Goal: Information Seeking & Learning: Learn about a topic

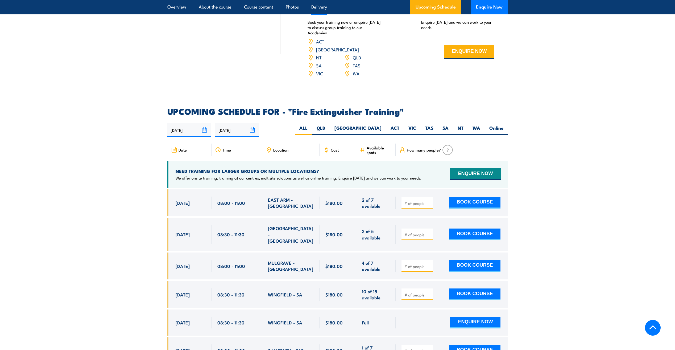
scroll to position [791, 0]
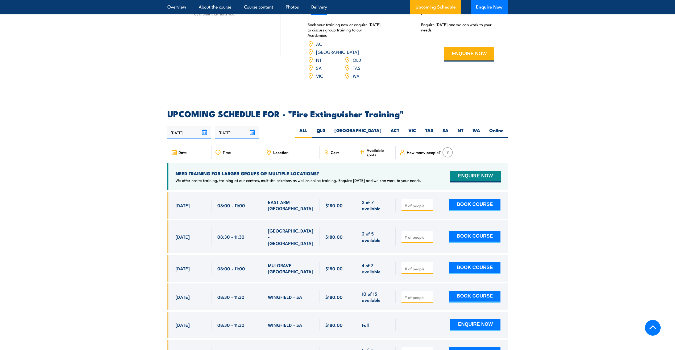
click at [448, 147] on img at bounding box center [448, 152] width 10 height 10
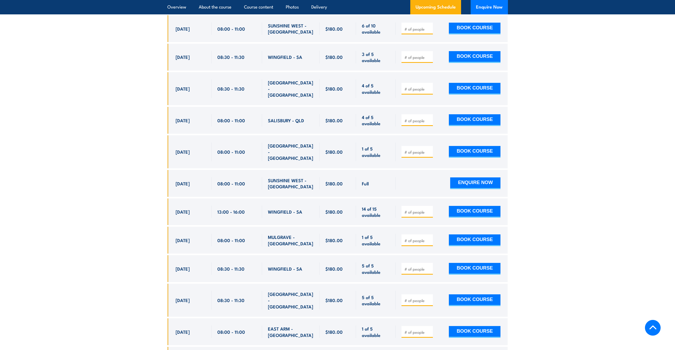
scroll to position [1411, 0]
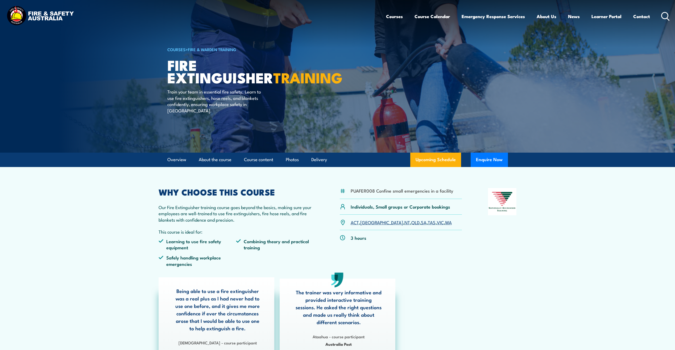
click at [239, 41] on div "COURSES > Fire & Warden Training Fire Extinguisher TRAINING Train your team in …" at bounding box center [232, 76] width 131 height 152
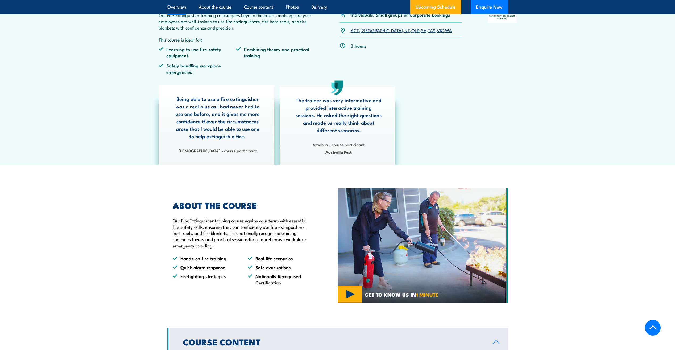
scroll to position [193, 0]
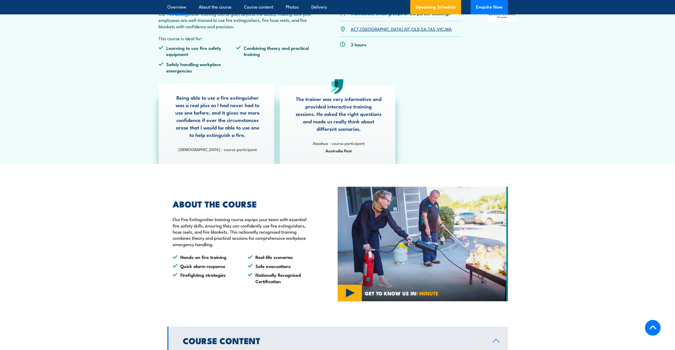
click at [378, 270] on img at bounding box center [423, 244] width 170 height 114
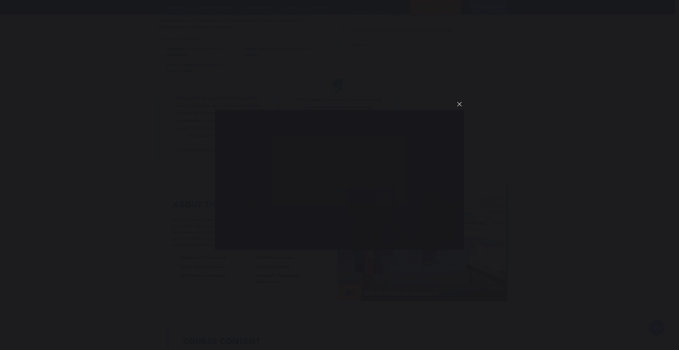
click at [460, 104] on button "You can close this modal content with the ESC key" at bounding box center [459, 104] width 9 height 9
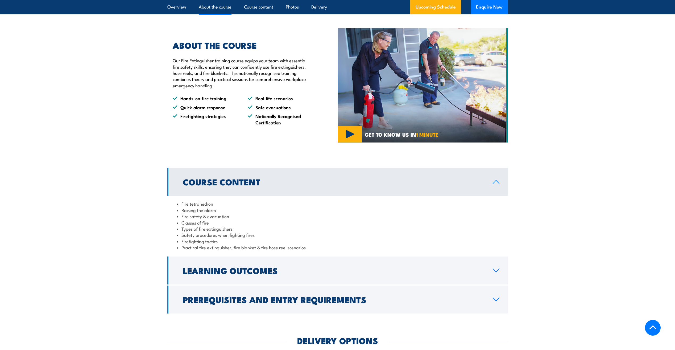
scroll to position [352, 0]
click at [289, 192] on link "Course Content" at bounding box center [337, 181] width 341 height 28
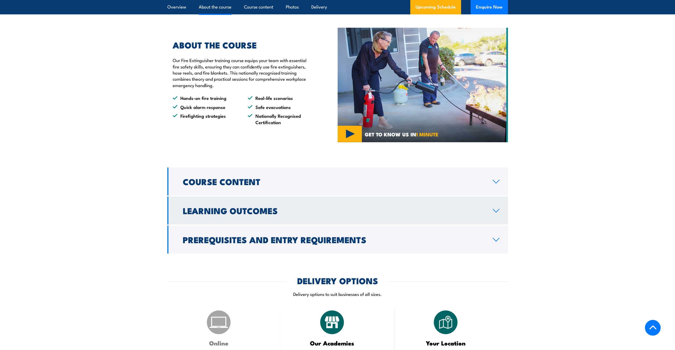
click at [282, 213] on h2 "Learning Outcomes" at bounding box center [333, 209] width 301 height 7
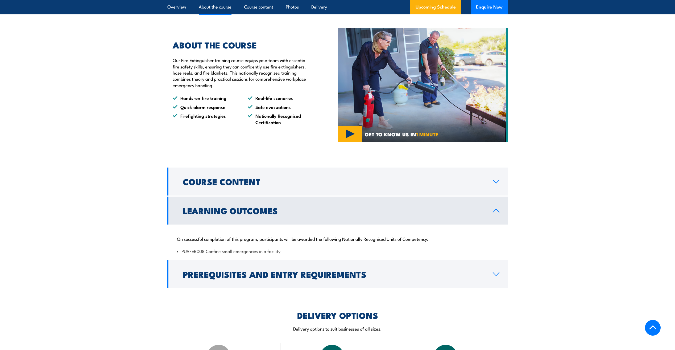
scroll to position [360, 0]
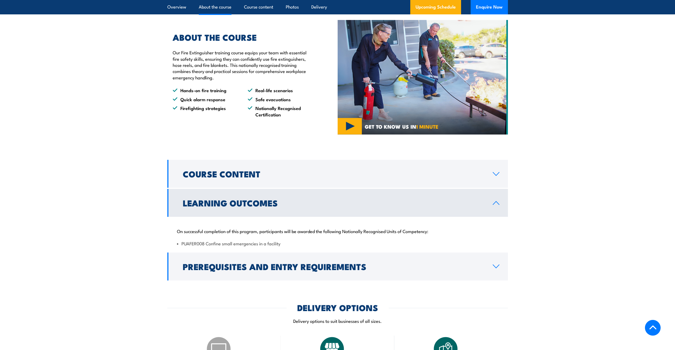
click at [307, 207] on link "Learning Outcomes" at bounding box center [337, 203] width 341 height 28
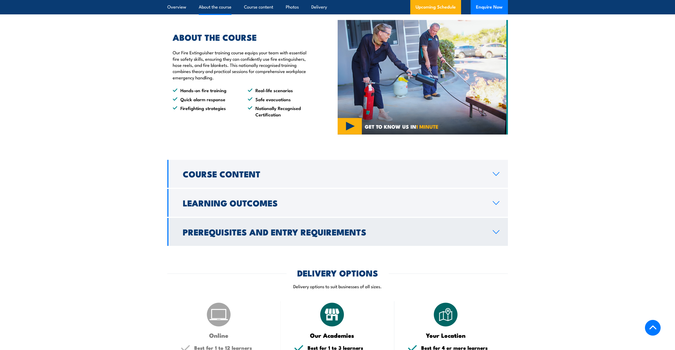
click at [307, 235] on h2 "Prerequisites and Entry Requirements" at bounding box center [333, 231] width 301 height 7
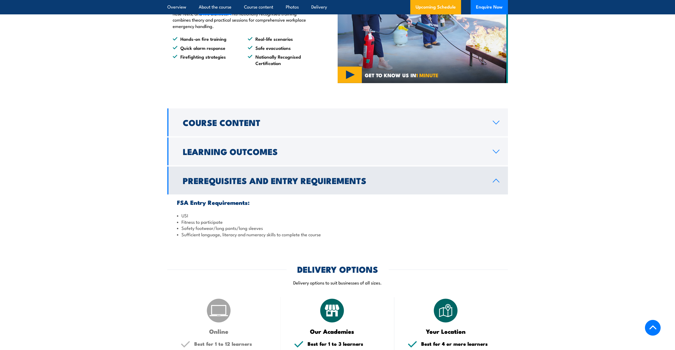
scroll to position [411, 0]
click at [310, 189] on link "Prerequisites and Entry Requirements" at bounding box center [337, 180] width 341 height 28
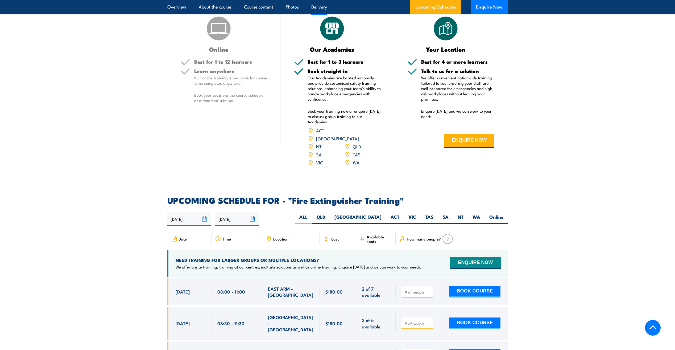
scroll to position [645, 0]
click at [421, 320] on span at bounding box center [417, 323] width 28 height 6
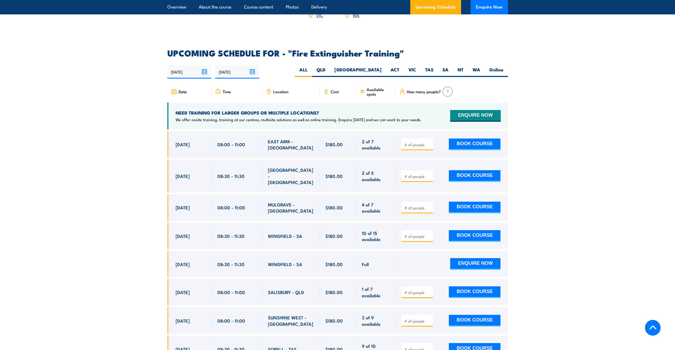
scroll to position [823, 0]
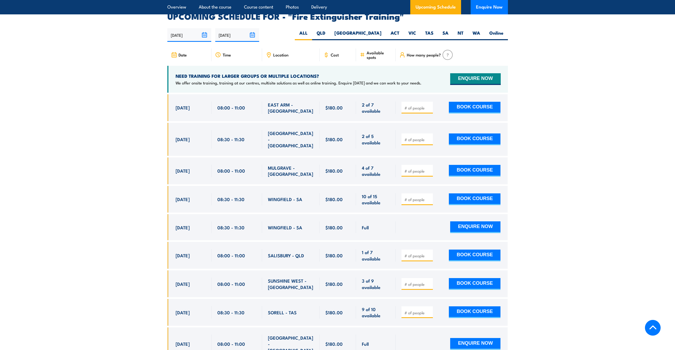
scroll to position [836, 0]
